Goal: Ask a question: Seek information or help from site administrators or community

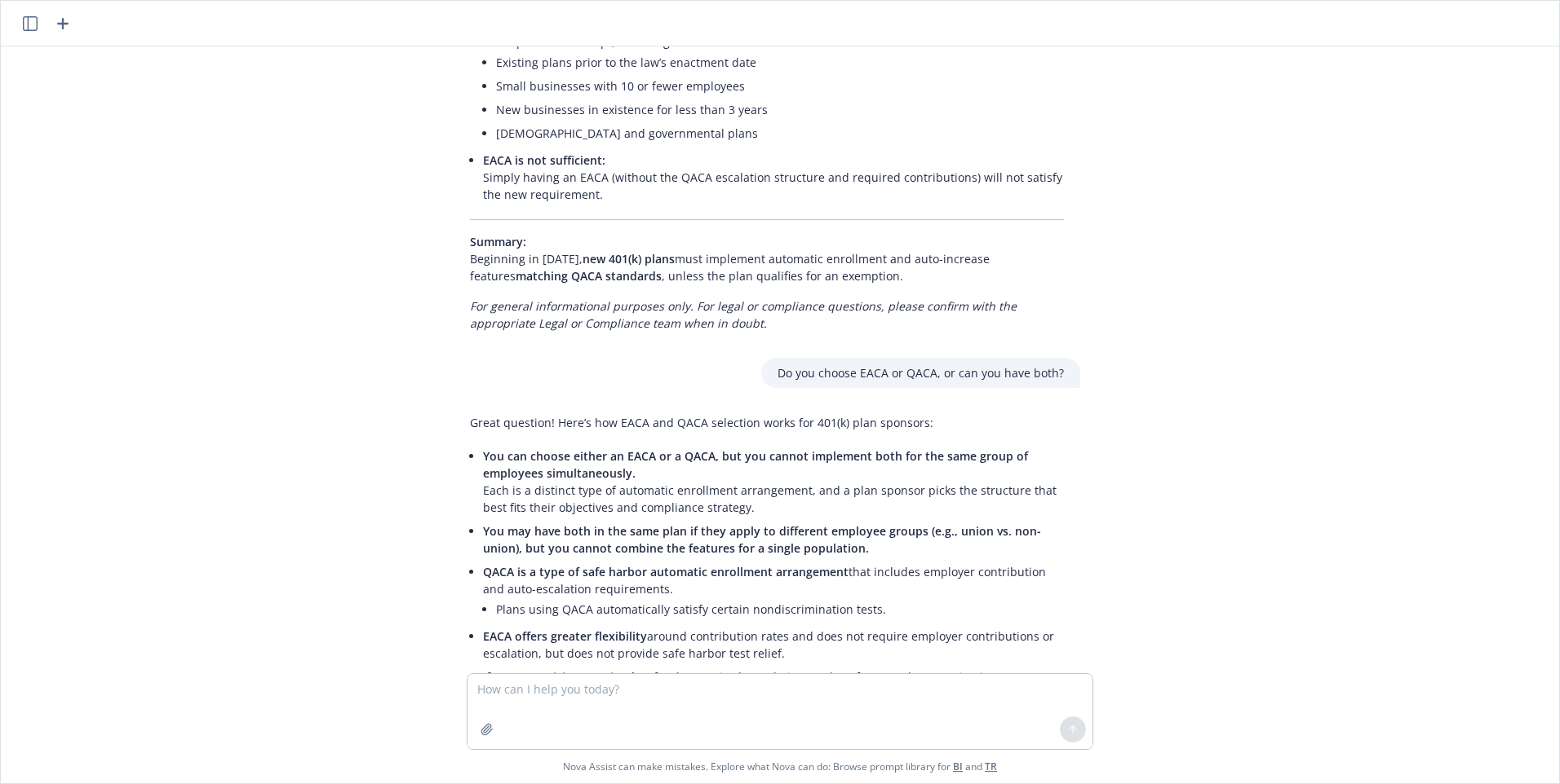
scroll to position [1630, 13]
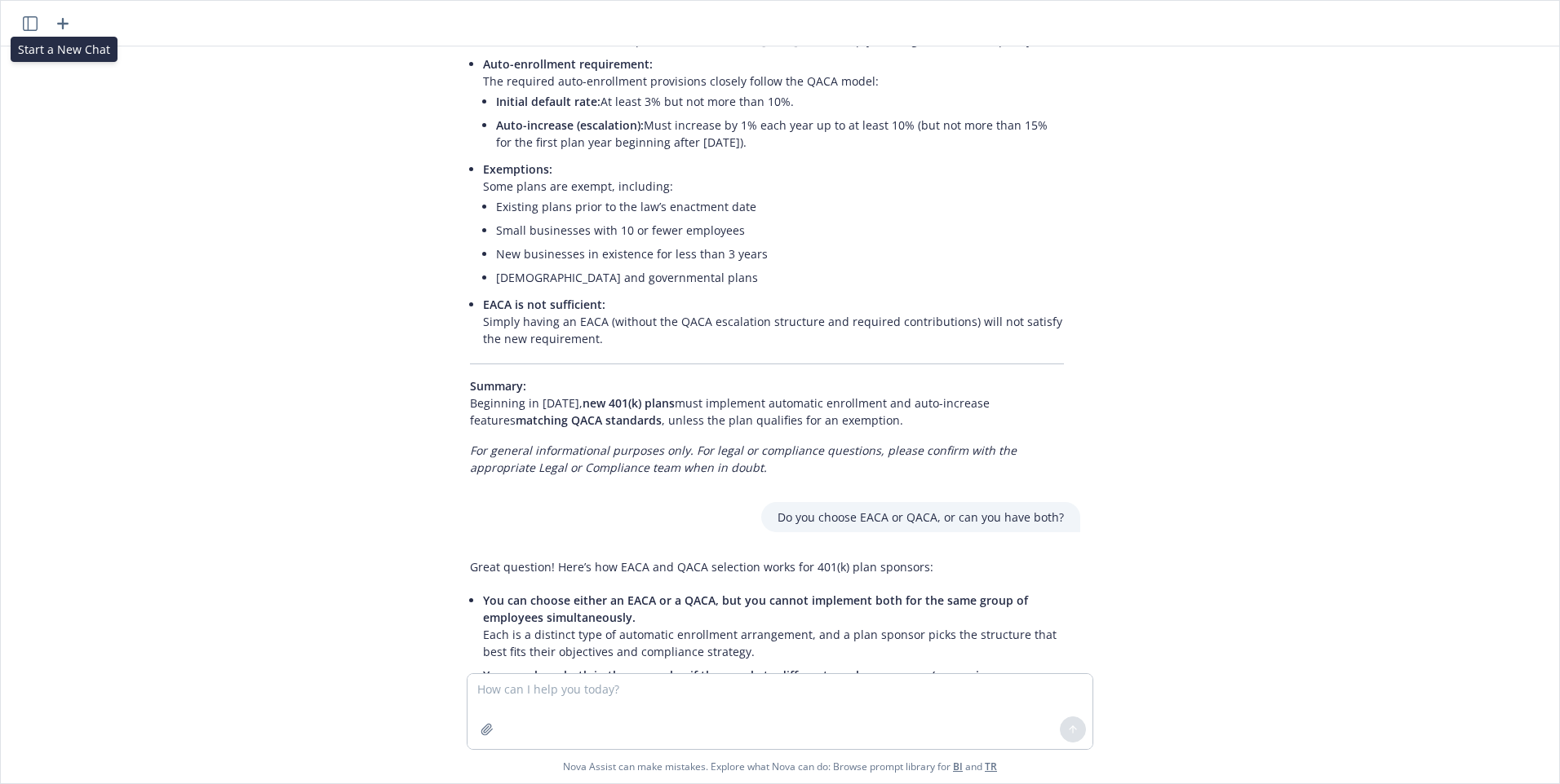
click at [64, 26] on icon "button" at bounding box center [63, 24] width 12 height 12
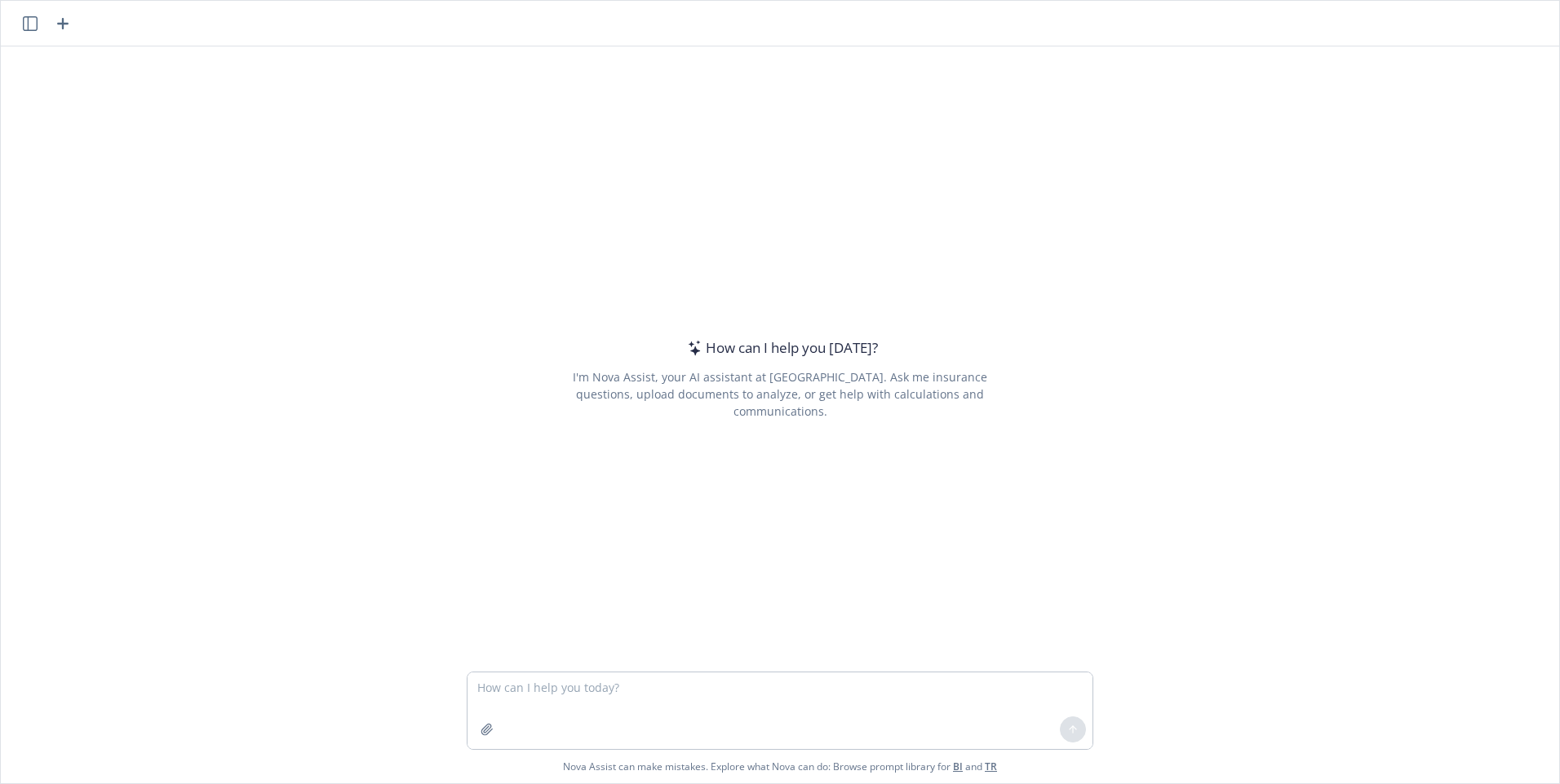
click at [523, 688] on textarea at bounding box center [780, 710] width 625 height 77
type textarea "I"
type textarea "H"
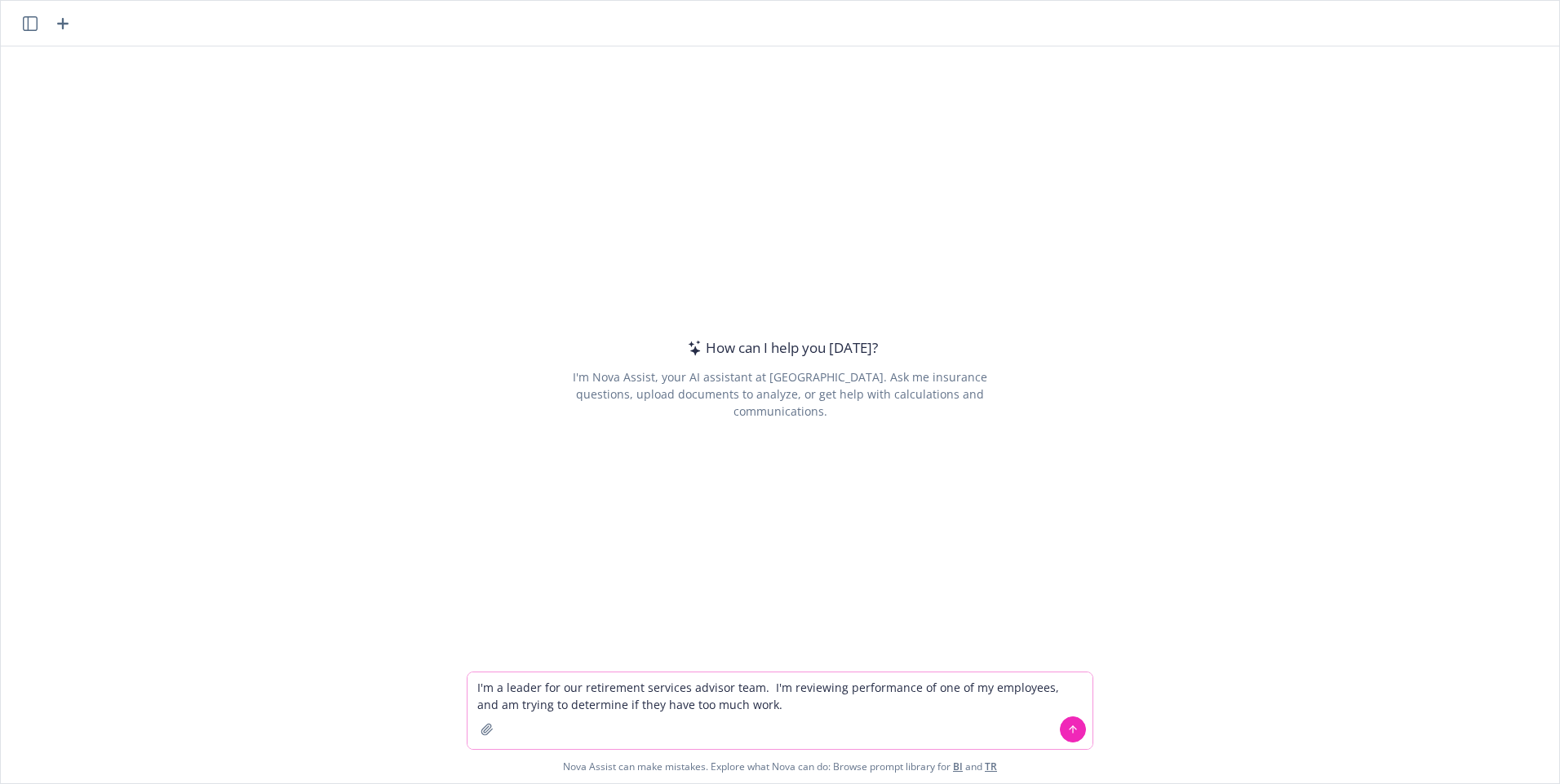
click at [772, 707] on textarea "I'm a leader for our retirement services advisor team. I'm reviewing performanc…" at bounding box center [780, 710] width 625 height 77
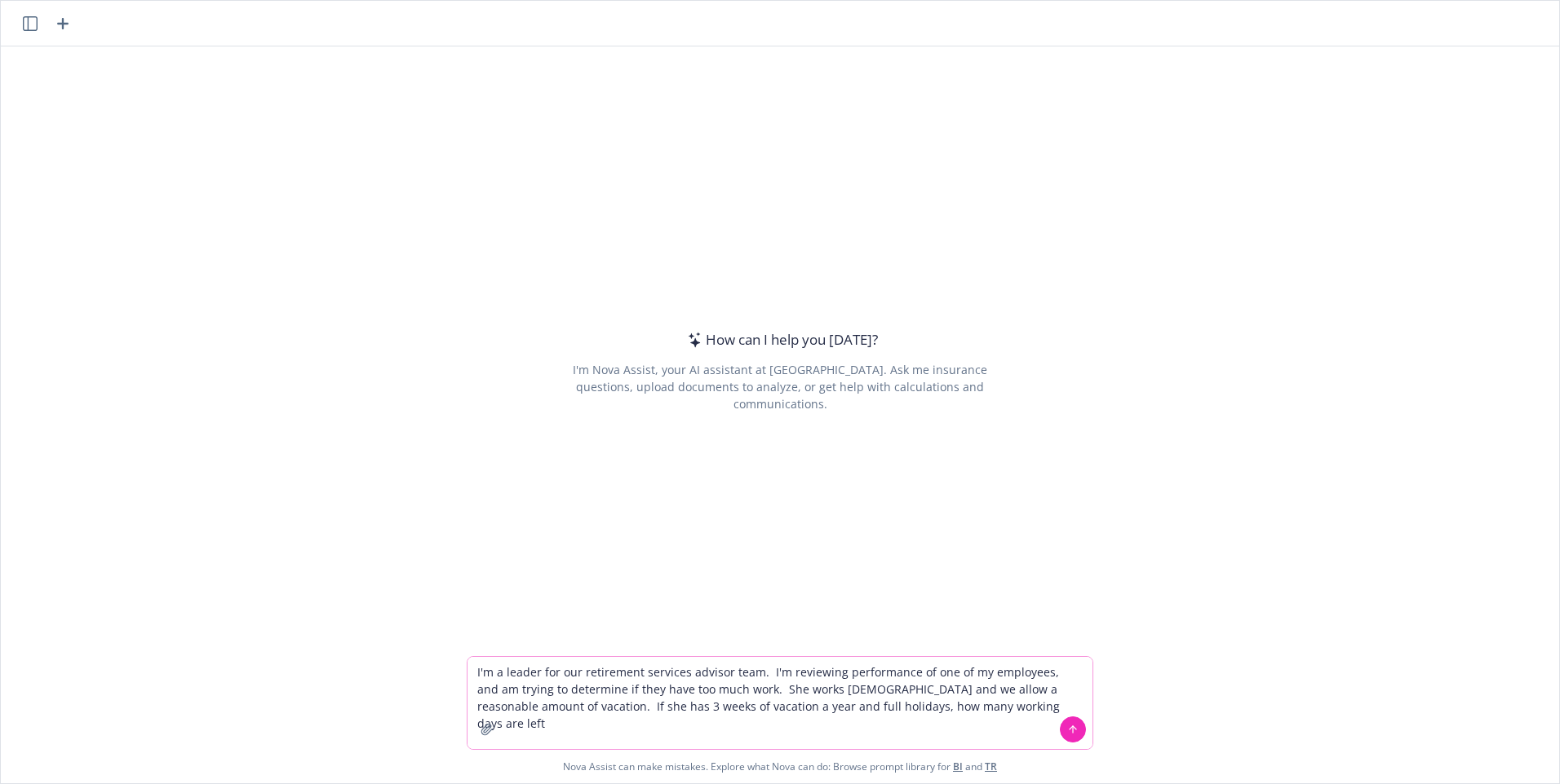
type textarea "I'm a leader for our retirement services advisor team. I'm reviewing performanc…"
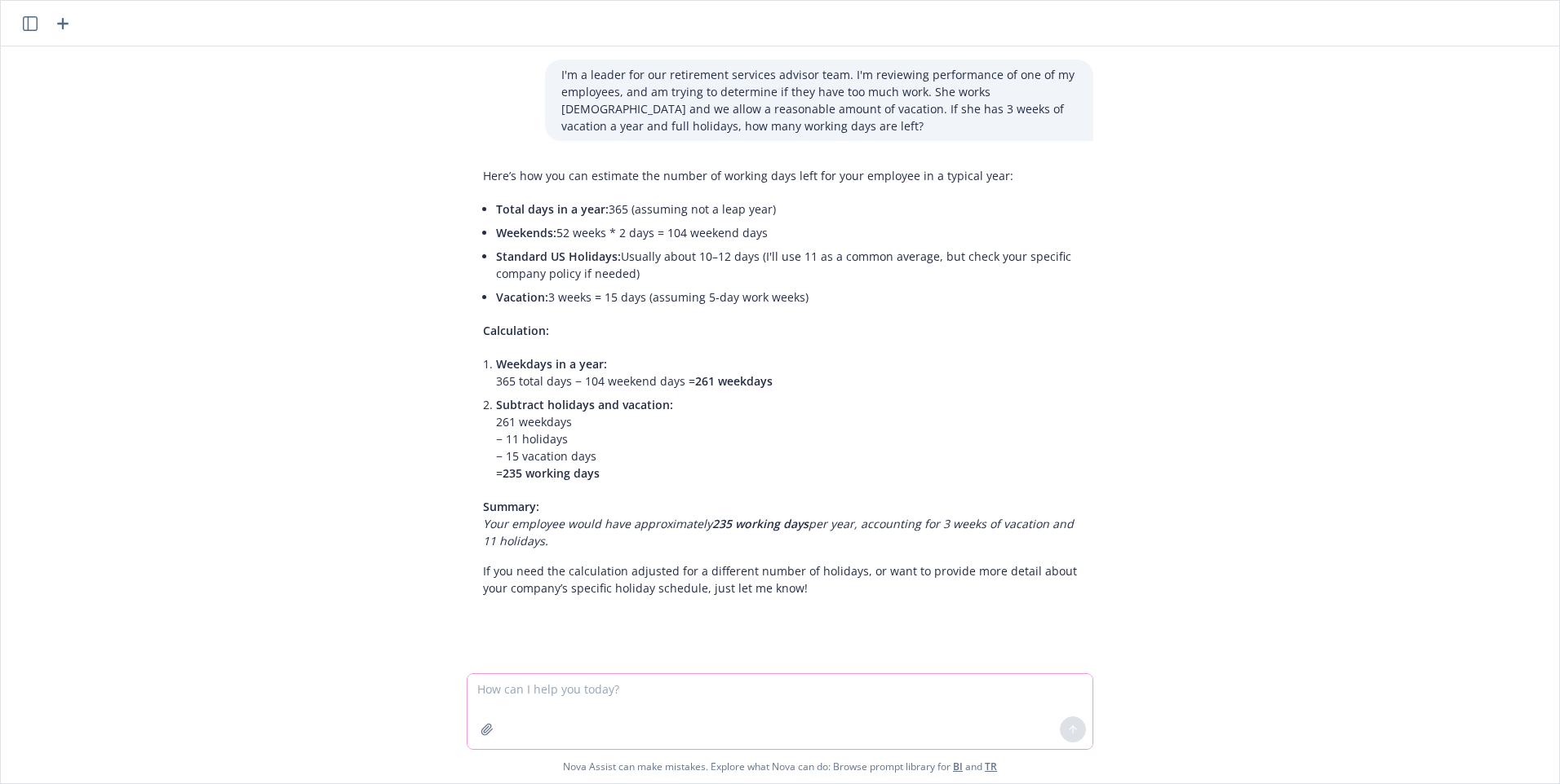
click at [521, 693] on textarea at bounding box center [780, 711] width 625 height 75
type textarea "What is a reasonable amount of time when work isn't being done?"
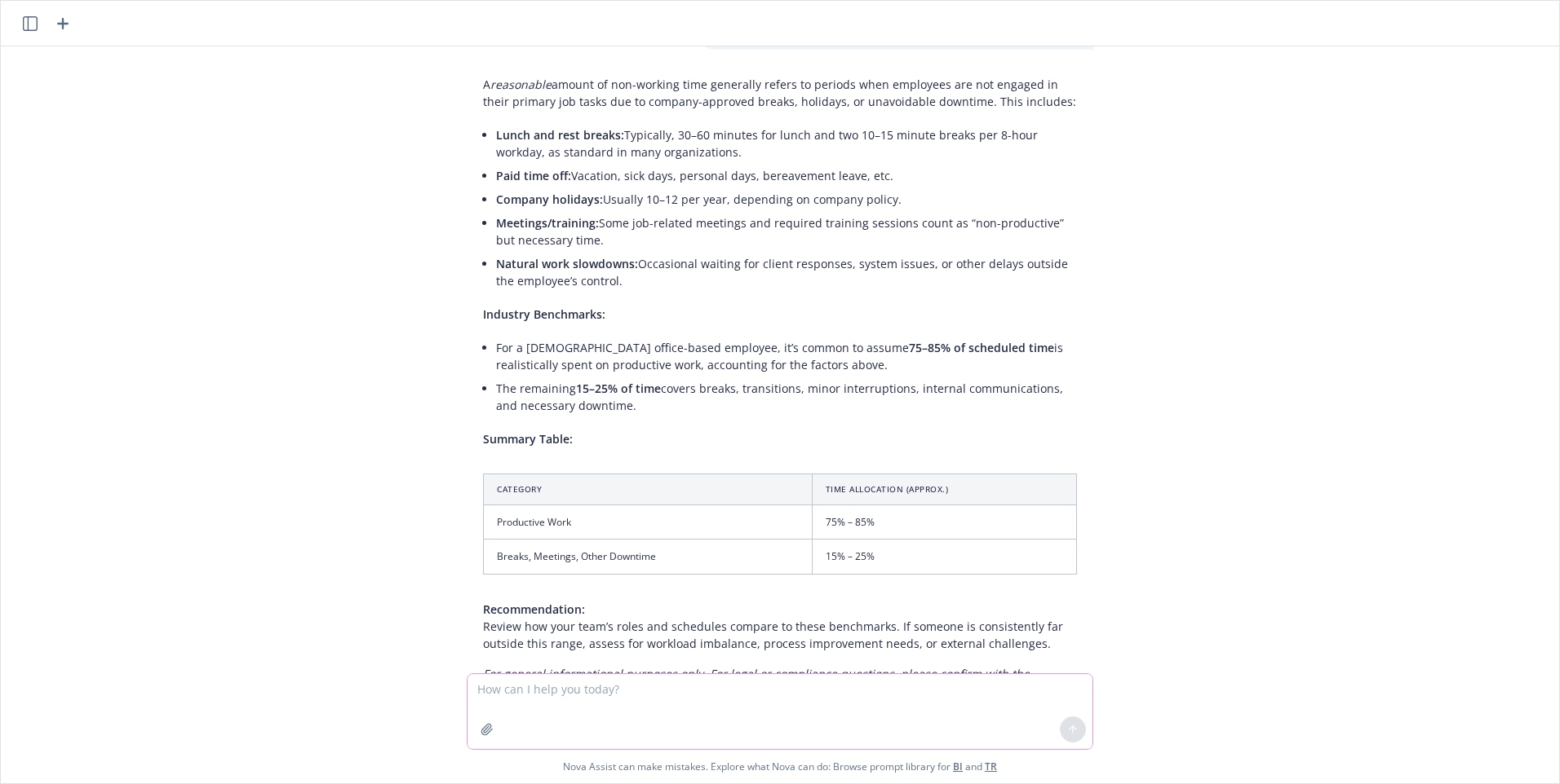
scroll to position [448, 0]
